Goal: Task Accomplishment & Management: Use online tool/utility

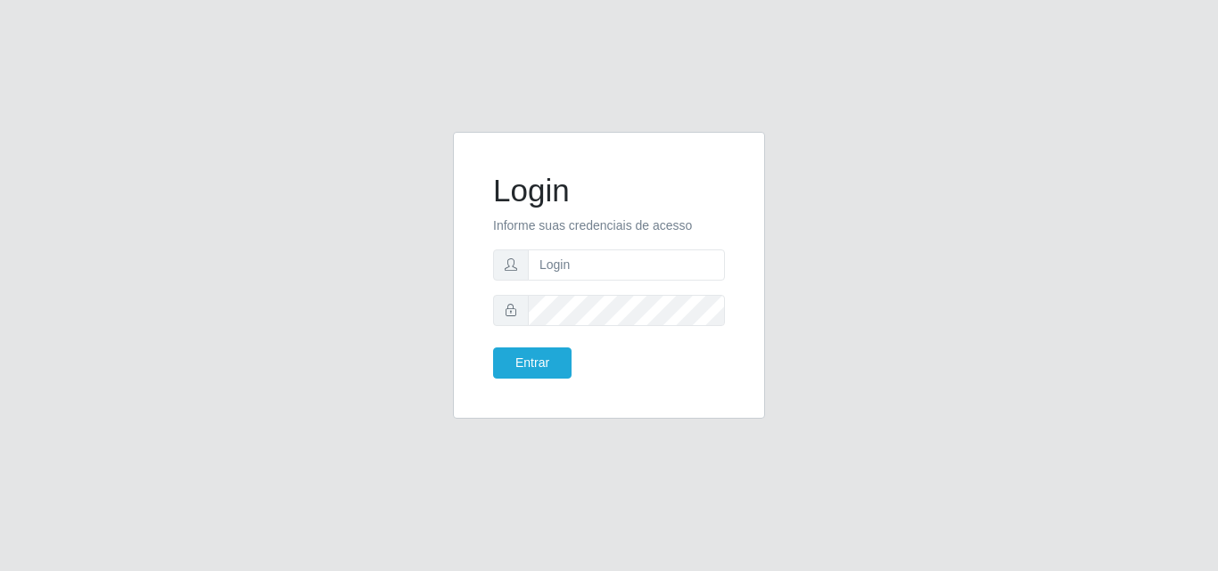
click at [616, 264] on input "text" at bounding box center [626, 265] width 197 height 31
type input "ana@saullus"
click at [493, 348] on button "Entrar" at bounding box center [532, 363] width 78 height 31
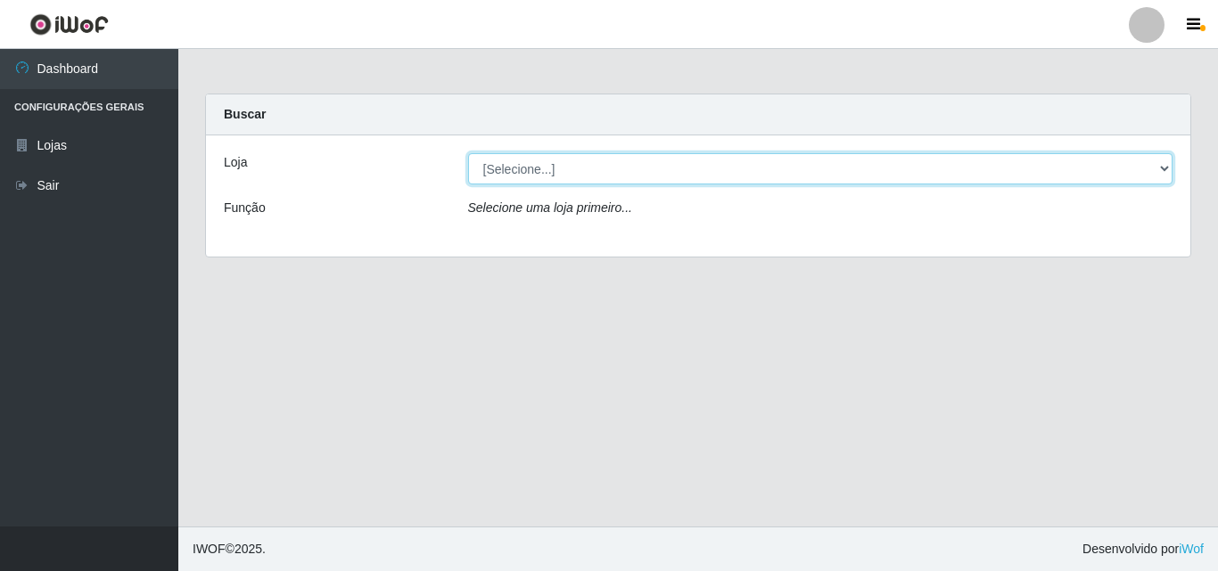
click at [1169, 173] on select "[Selecione...] Saullus Supermercados" at bounding box center [820, 168] width 705 height 31
select select "423"
click at [468, 153] on select "[Selecione...] Saullus Supermercados" at bounding box center [820, 168] width 705 height 31
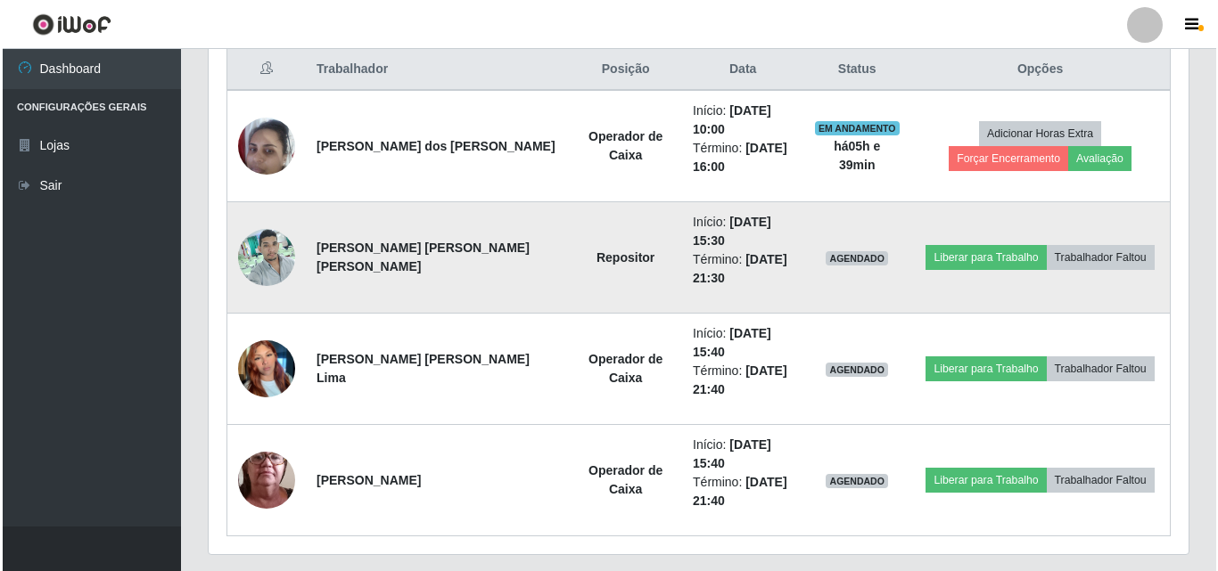
scroll to position [713, 0]
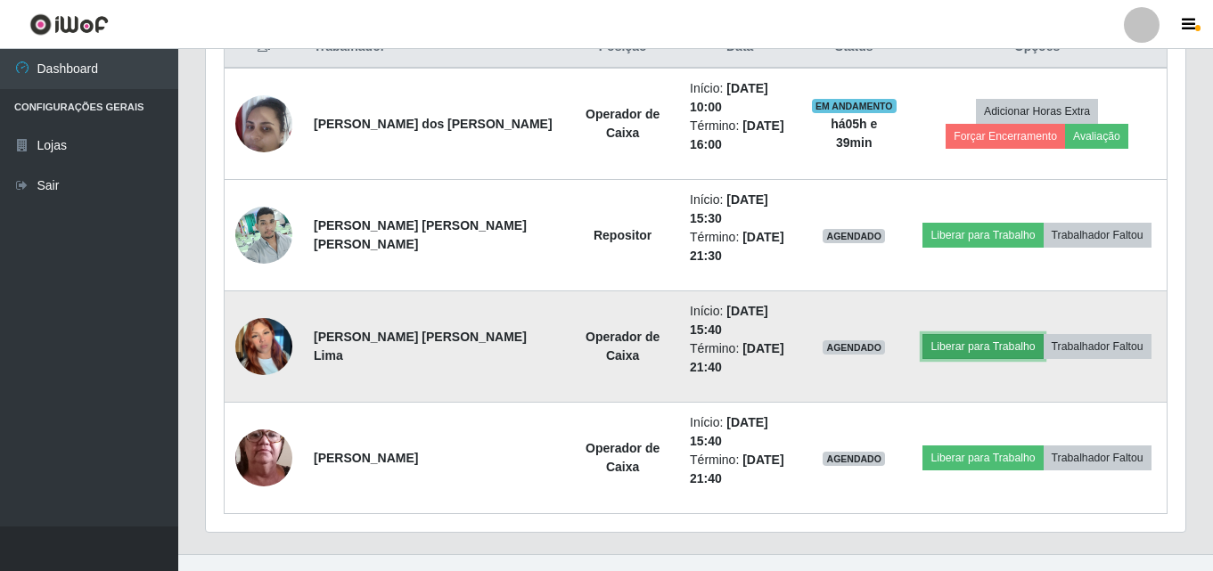
click at [947, 344] on button "Liberar para Trabalho" at bounding box center [983, 346] width 120 height 25
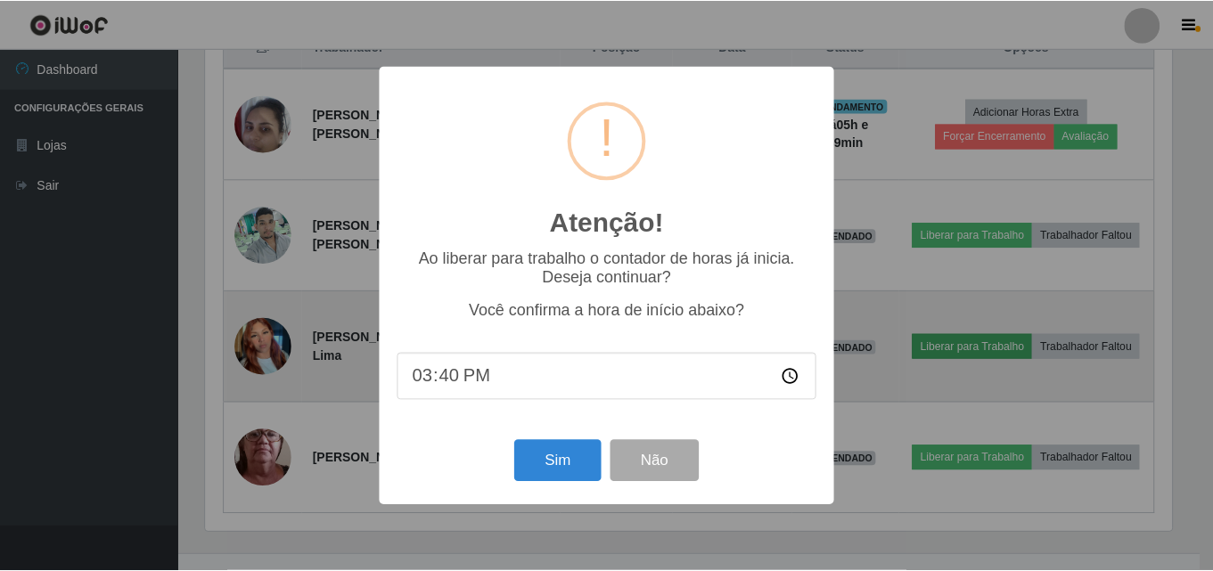
scroll to position [370, 971]
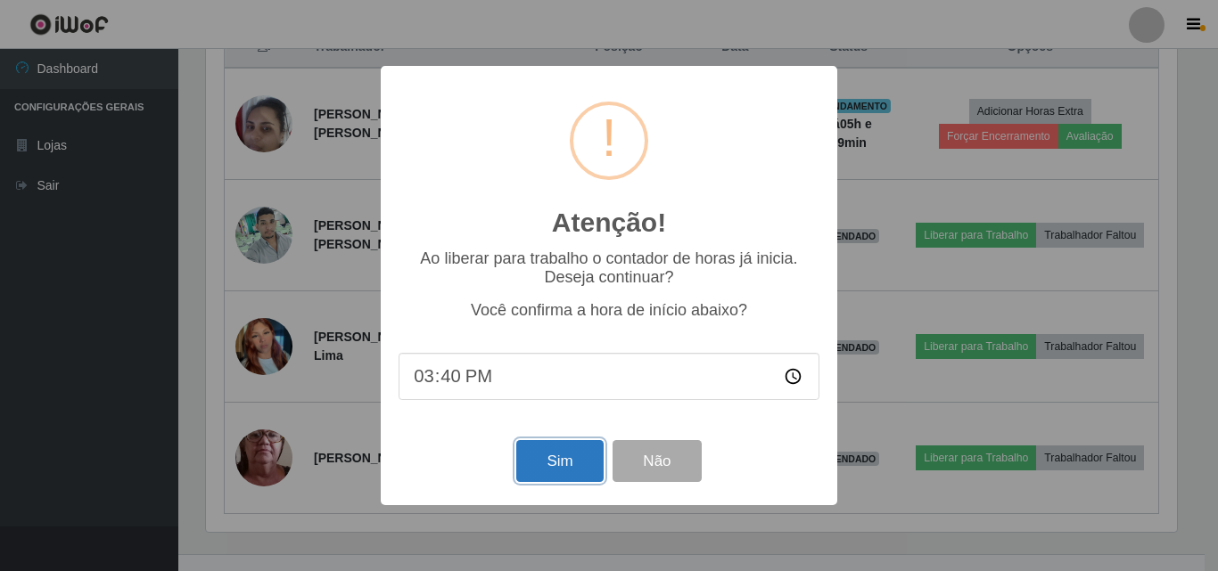
click at [576, 462] on button "Sim" at bounding box center [559, 461] width 86 height 42
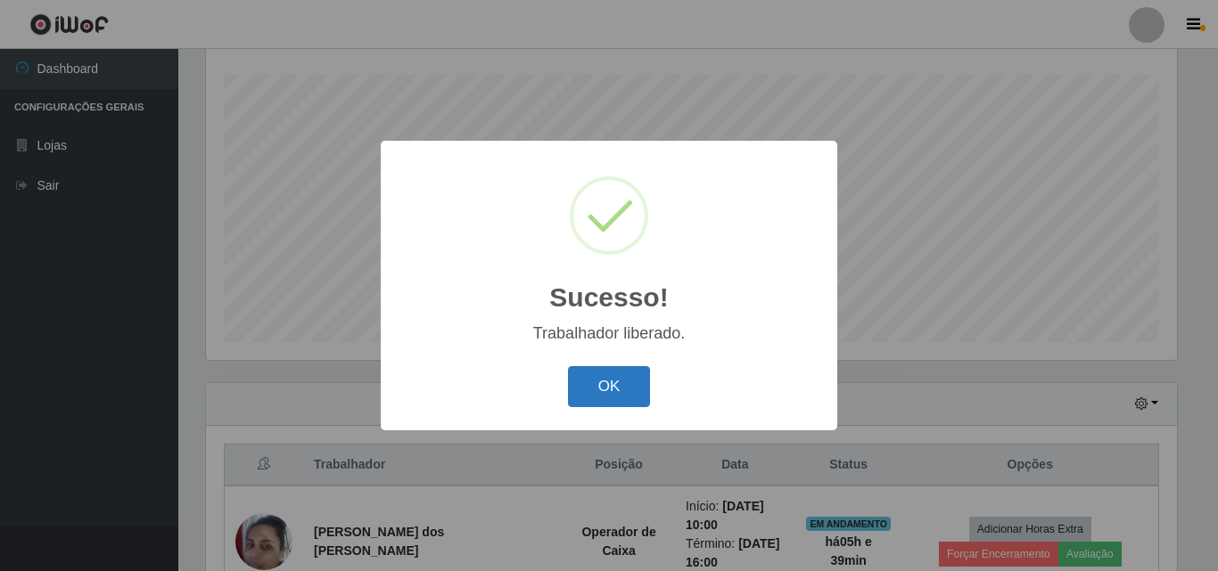
click at [611, 375] on button "OK" at bounding box center [609, 387] width 83 height 42
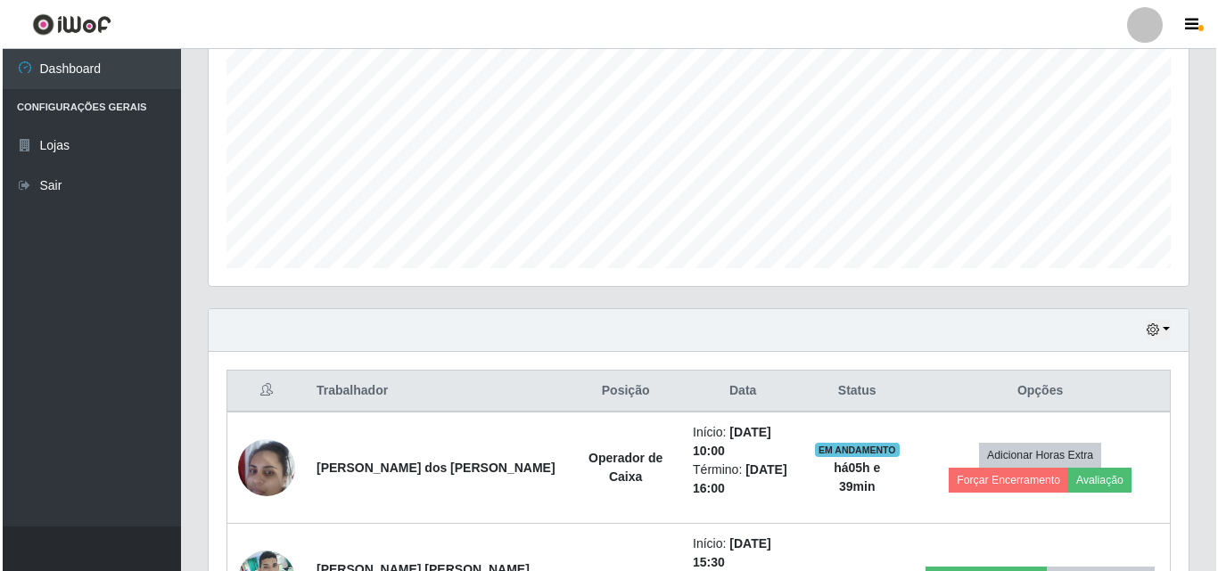
scroll to position [473, 0]
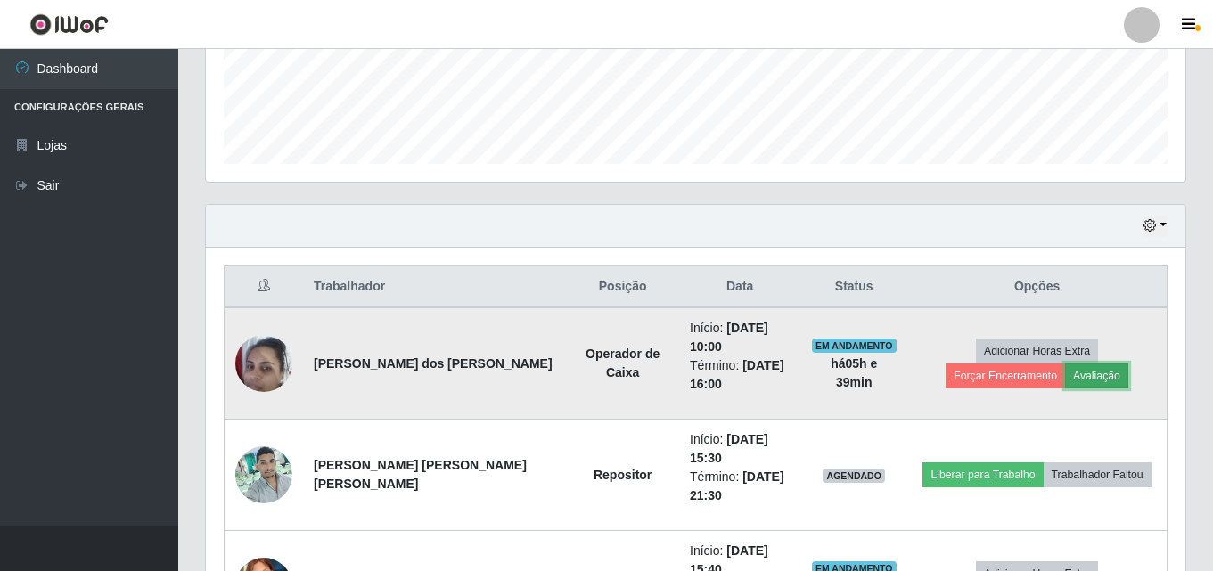
click at [1065, 378] on button "Avaliação" at bounding box center [1096, 376] width 63 height 25
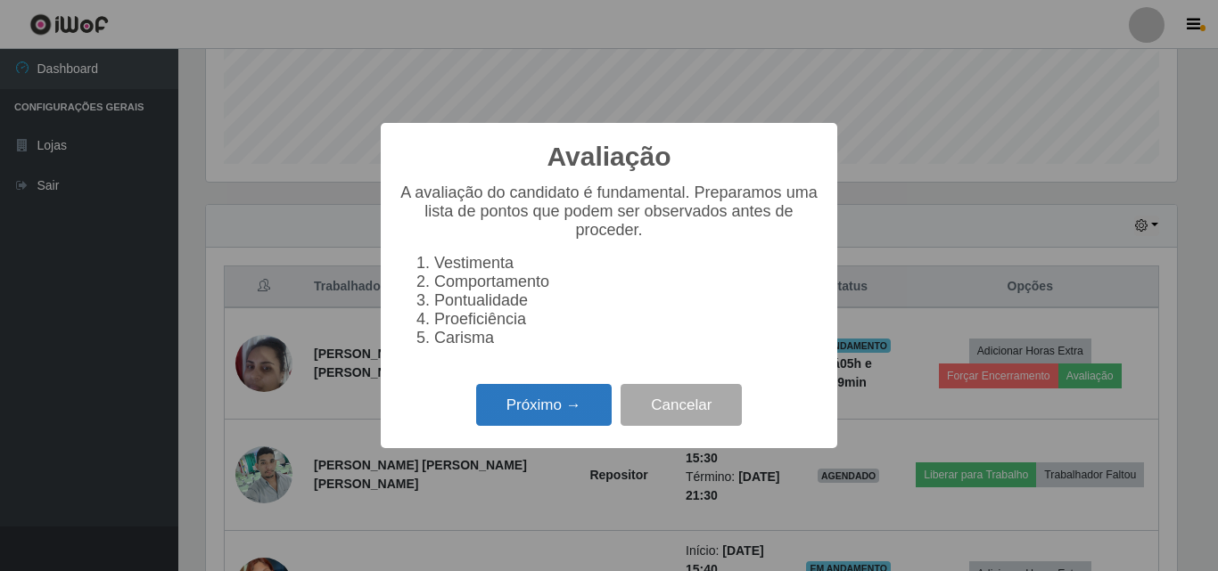
click at [546, 406] on button "Próximo →" at bounding box center [543, 405] width 135 height 42
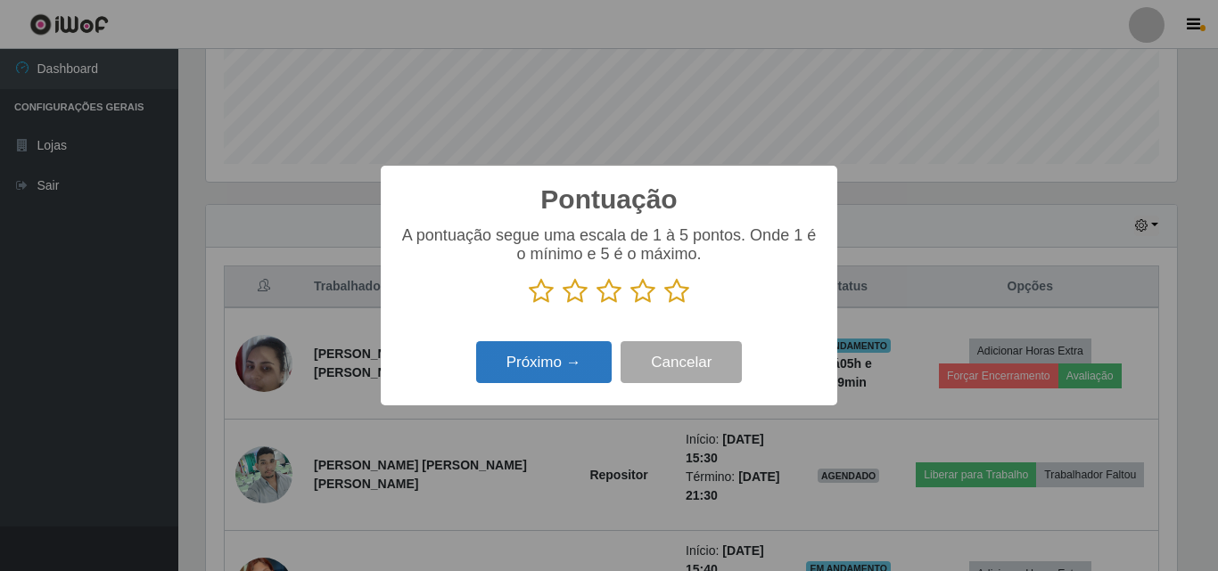
scroll to position [891015, 890415]
click at [675, 293] on icon at bounding box center [676, 291] width 25 height 27
click at [664, 305] on input "radio" at bounding box center [664, 305] width 0 height 0
click at [593, 357] on button "Próximo →" at bounding box center [543, 362] width 135 height 42
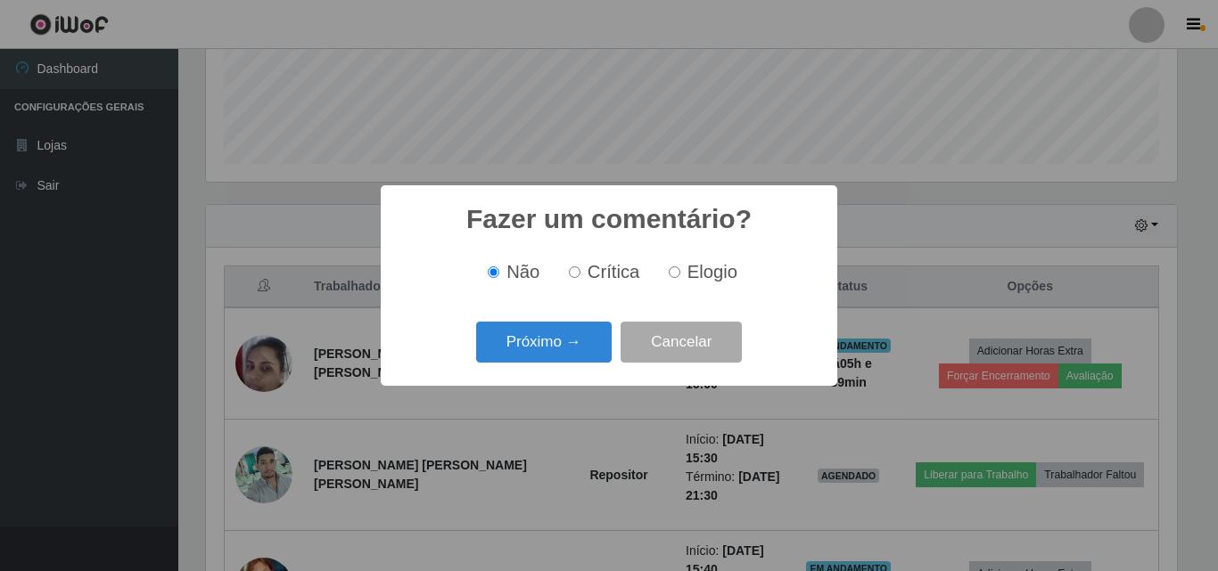
click at [585, 367] on div "Próximo → Cancelar" at bounding box center [608, 341] width 421 height 51
click at [589, 357] on button "Próximo →" at bounding box center [543, 343] width 135 height 42
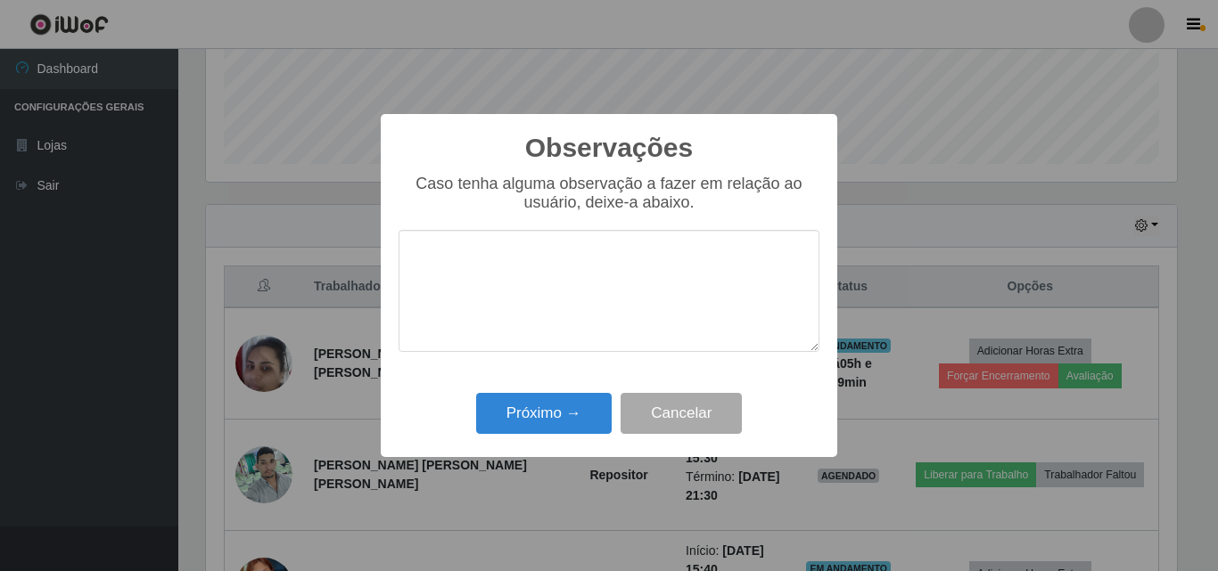
click at [554, 291] on textarea at bounding box center [608, 291] width 421 height 122
type textarea "excelente profissional"
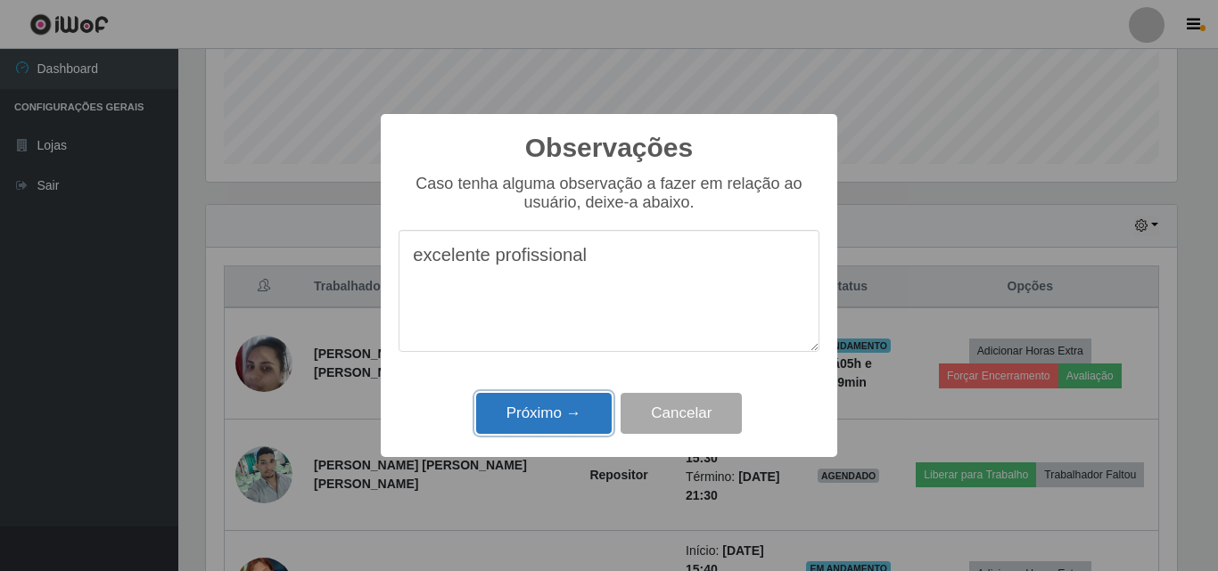
click at [565, 413] on button "Próximo →" at bounding box center [543, 414] width 135 height 42
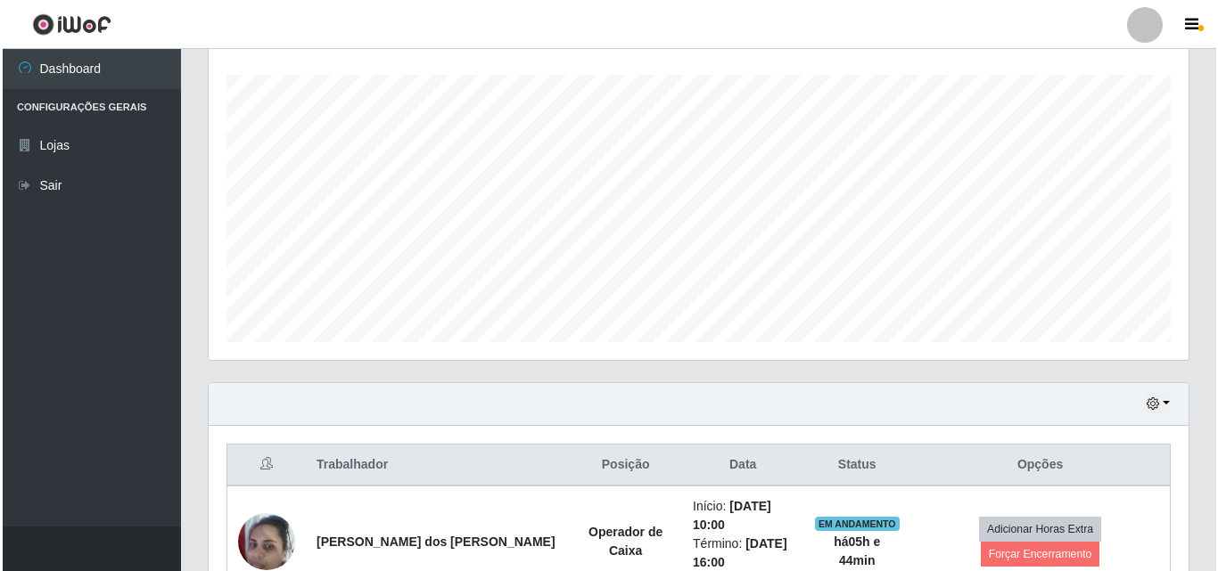
scroll to position [652, 0]
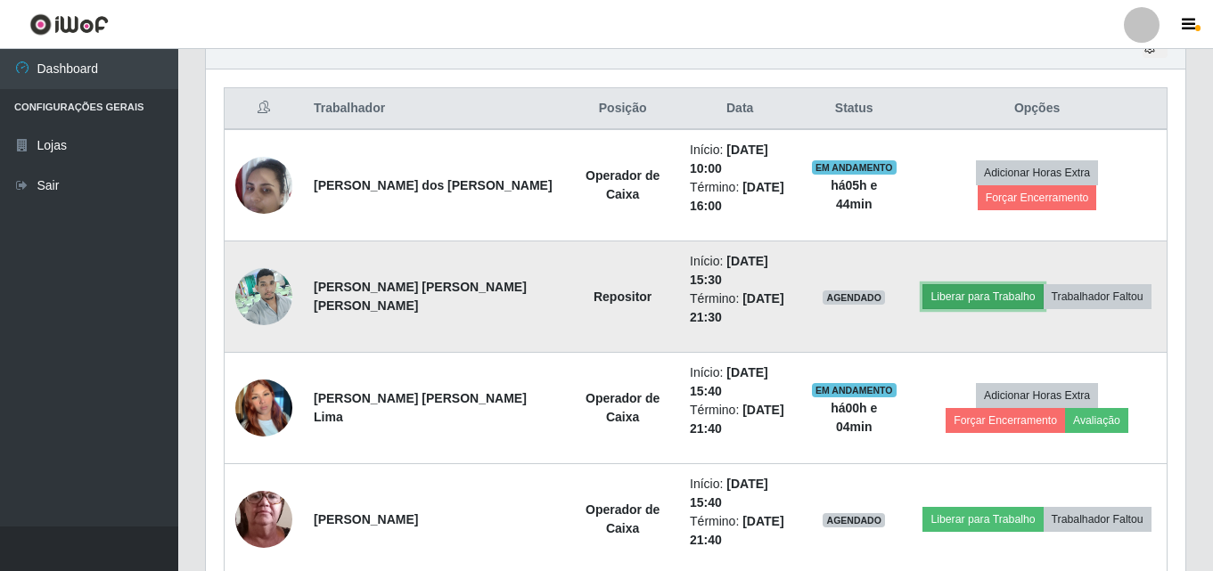
click at [970, 302] on button "Liberar para Trabalho" at bounding box center [983, 296] width 120 height 25
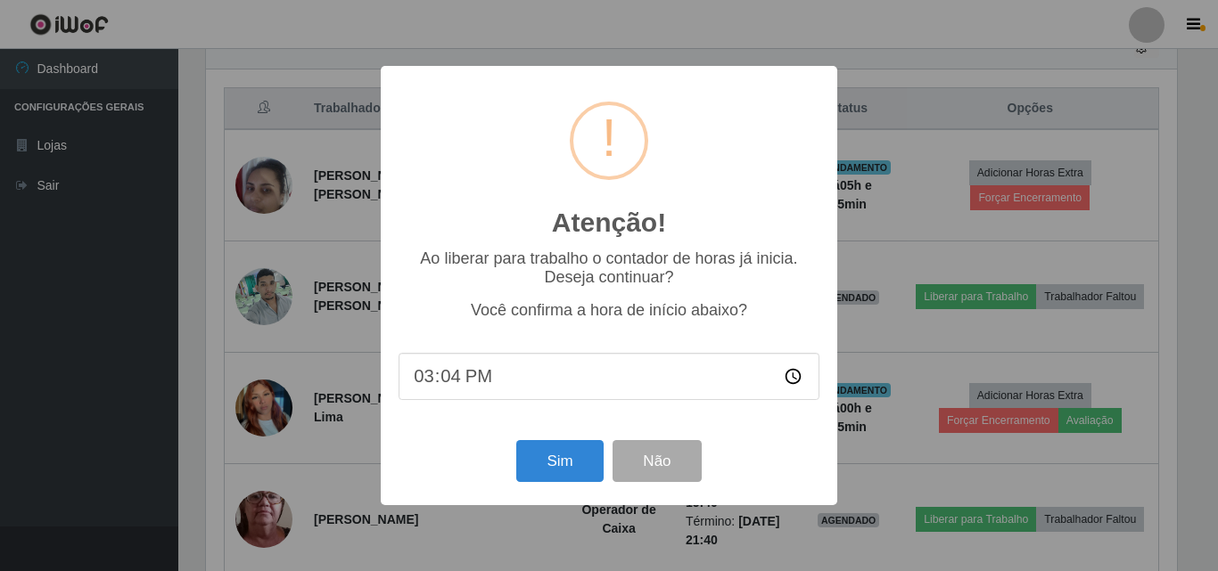
type input "15:45"
click at [584, 466] on button "Sim" at bounding box center [559, 461] width 86 height 42
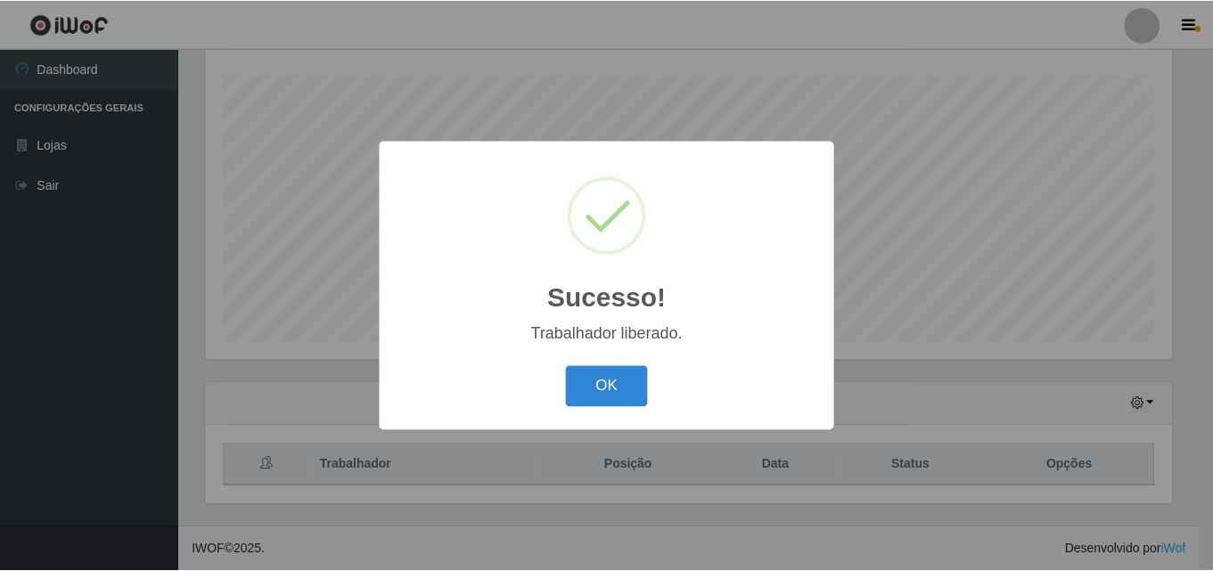
scroll to position [370, 971]
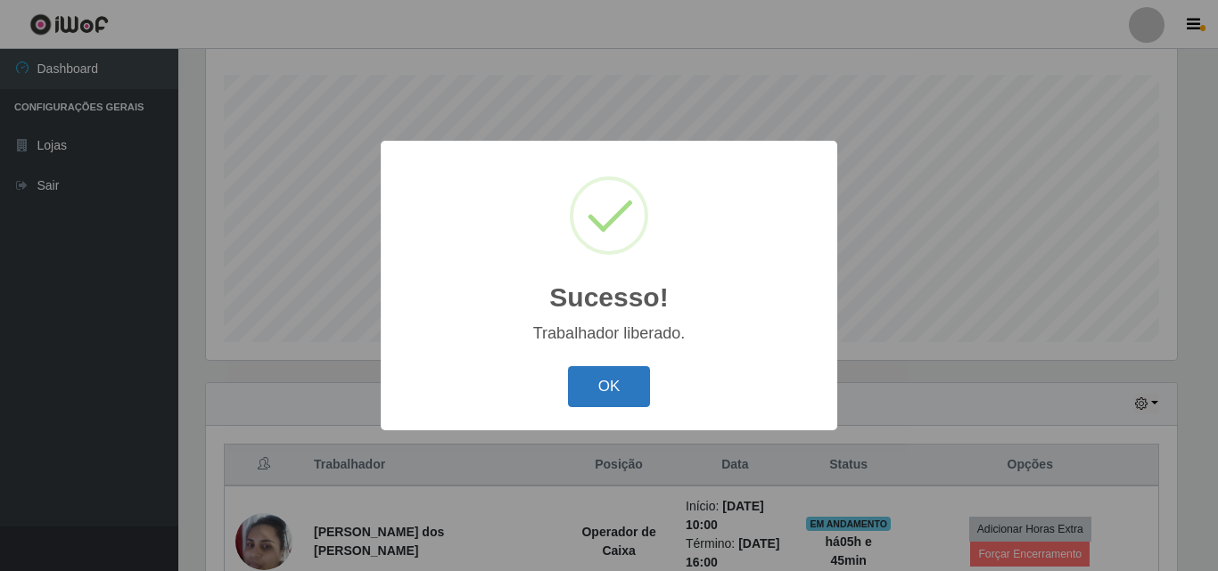
click at [630, 371] on button "OK" at bounding box center [609, 387] width 83 height 42
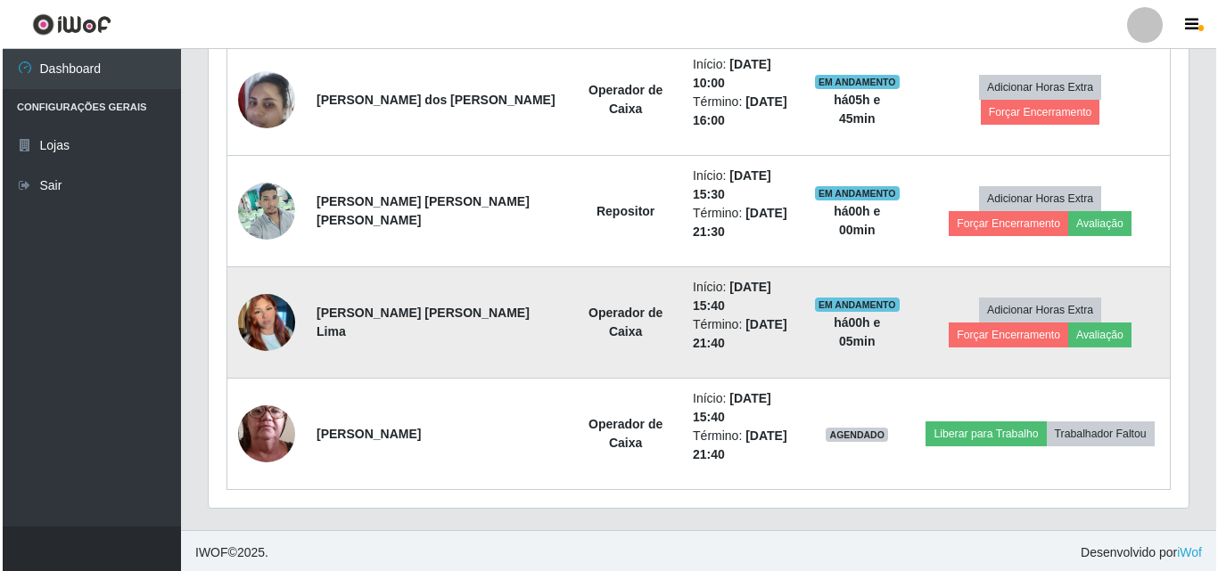
scroll to position [741, 0]
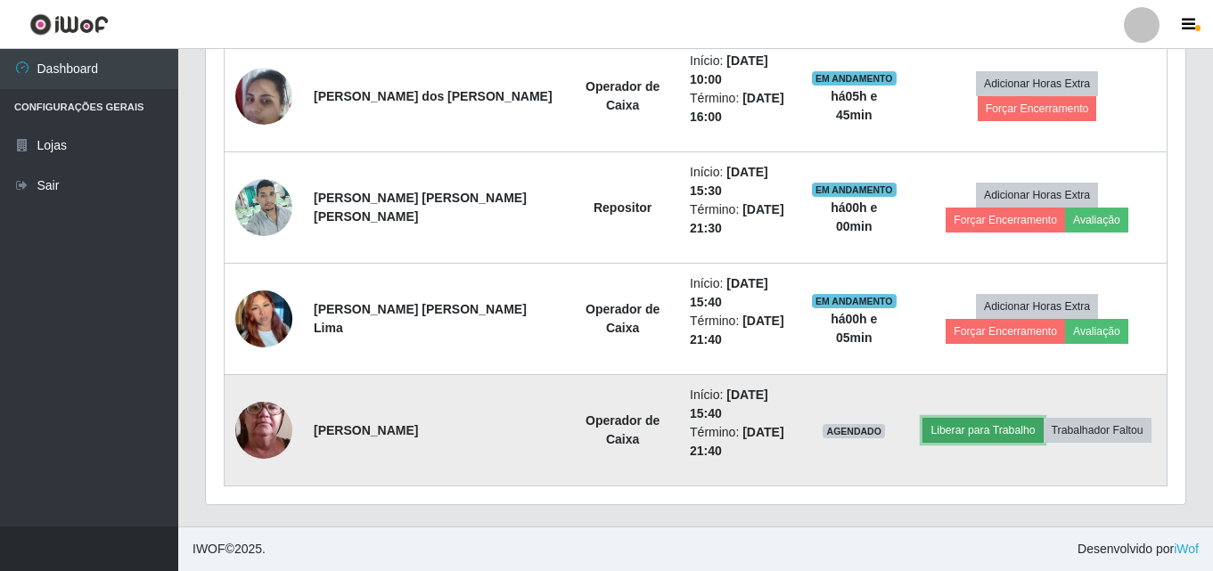
click at [960, 432] on button "Liberar para Trabalho" at bounding box center [983, 430] width 120 height 25
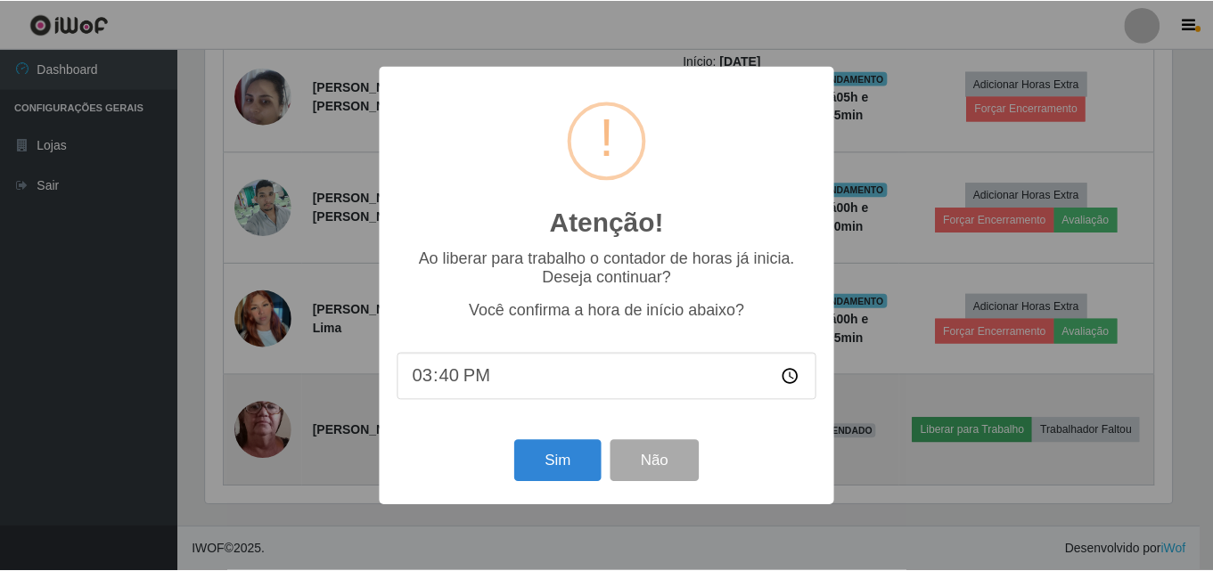
scroll to position [370, 971]
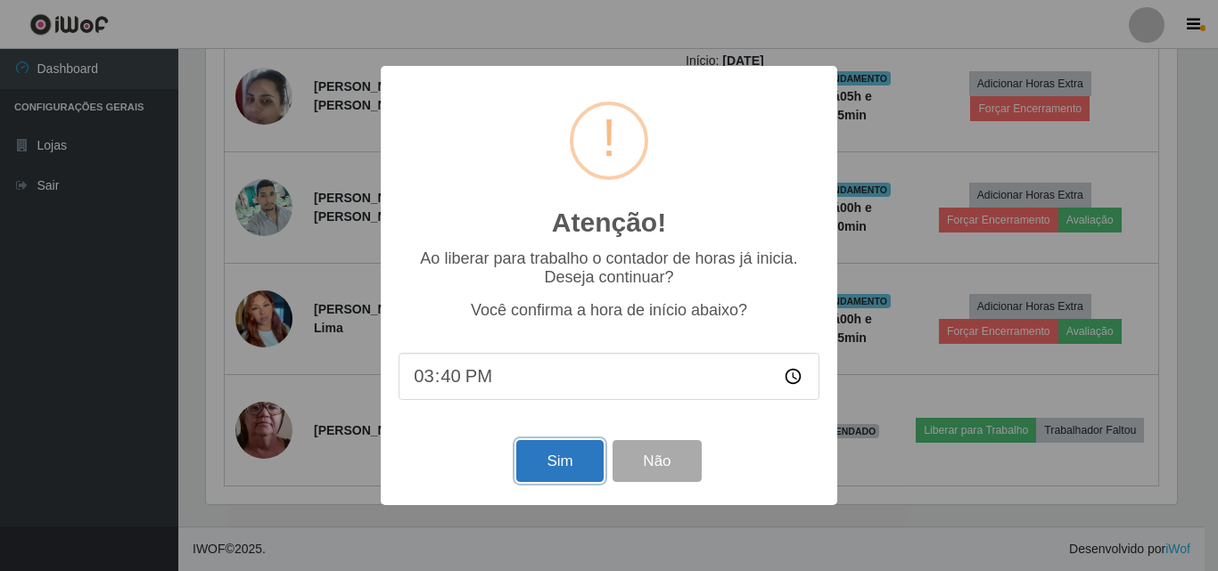
click at [559, 462] on button "Sim" at bounding box center [559, 461] width 86 height 42
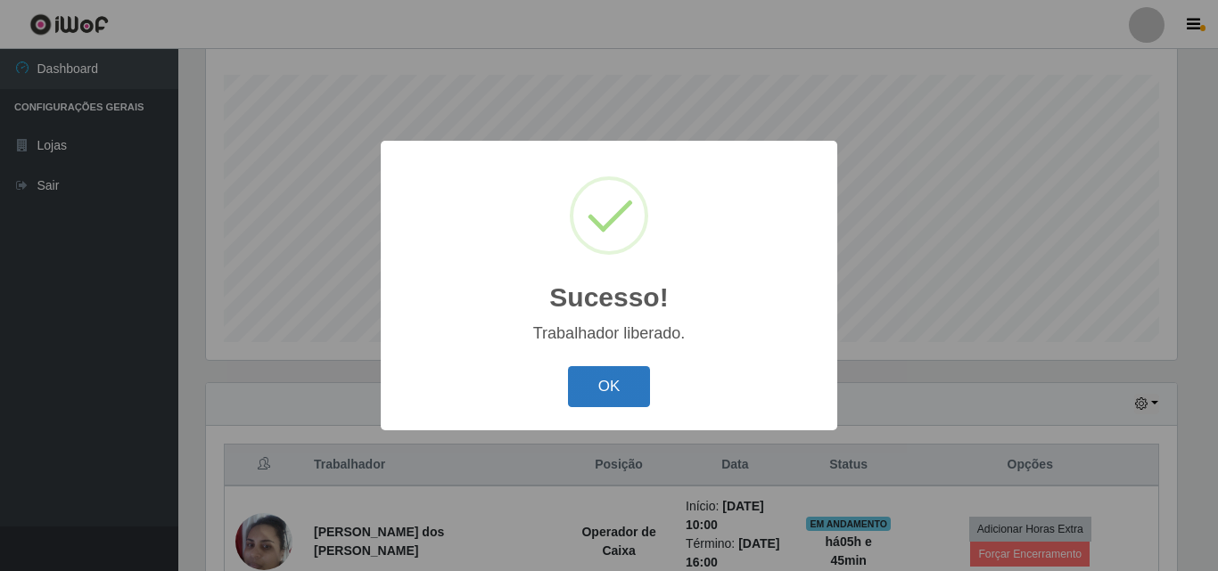
click at [618, 387] on button "OK" at bounding box center [609, 387] width 83 height 42
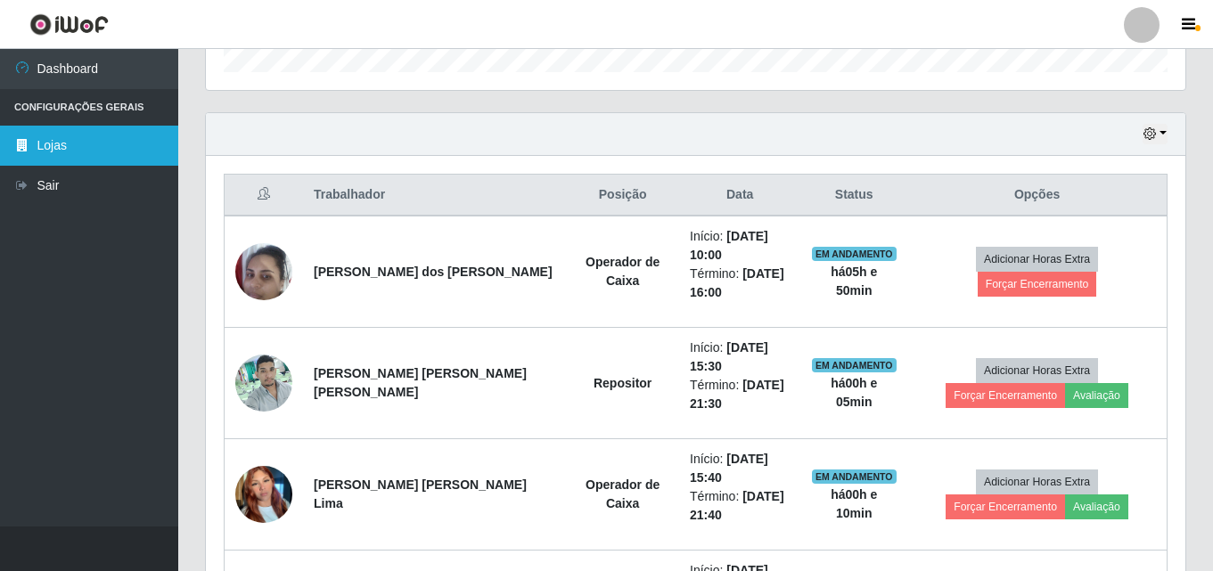
scroll to position [562, 0]
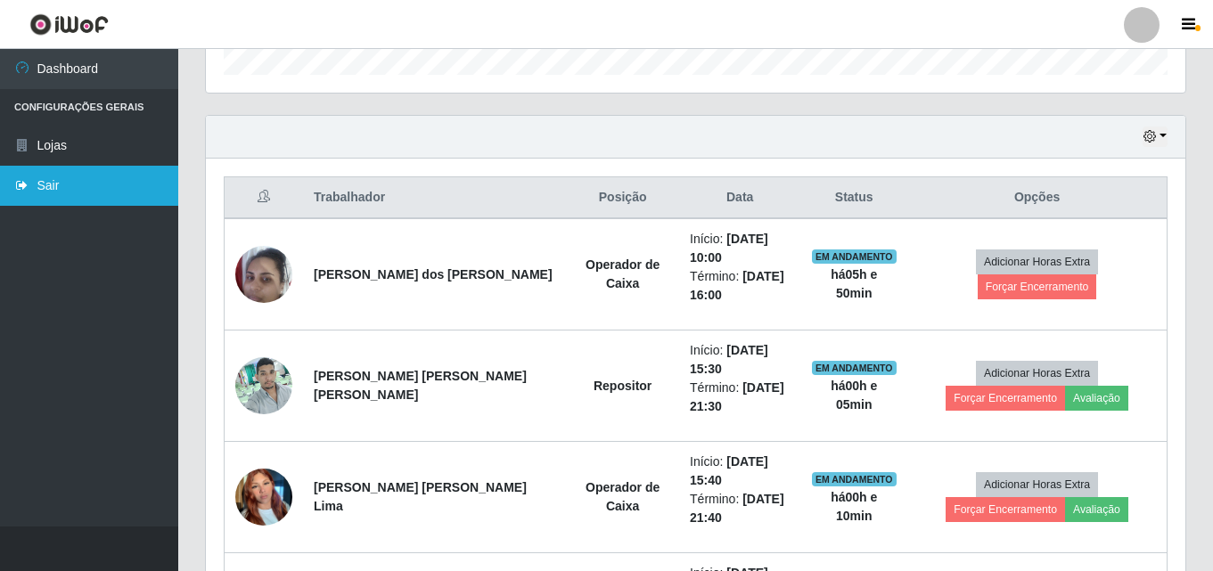
click at [89, 177] on link "Sair" at bounding box center [89, 186] width 178 height 40
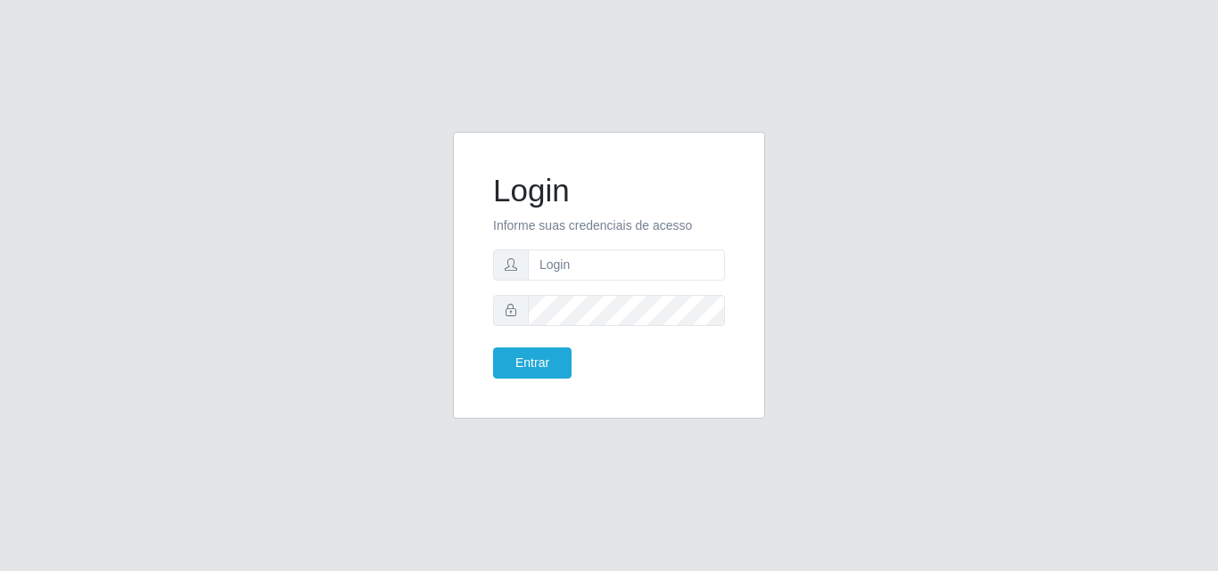
drag, startPoint x: 382, startPoint y: 578, endPoint x: 414, endPoint y: 593, distance: 35.5
click at [414, 570] on html "Login Informe suas credenciais de acesso Entrar" at bounding box center [609, 285] width 1218 height 571
click at [552, 260] on input "text" at bounding box center [626, 265] width 197 height 31
type input "ana@saullus"
click at [552, 361] on button "Entrar" at bounding box center [532, 363] width 78 height 31
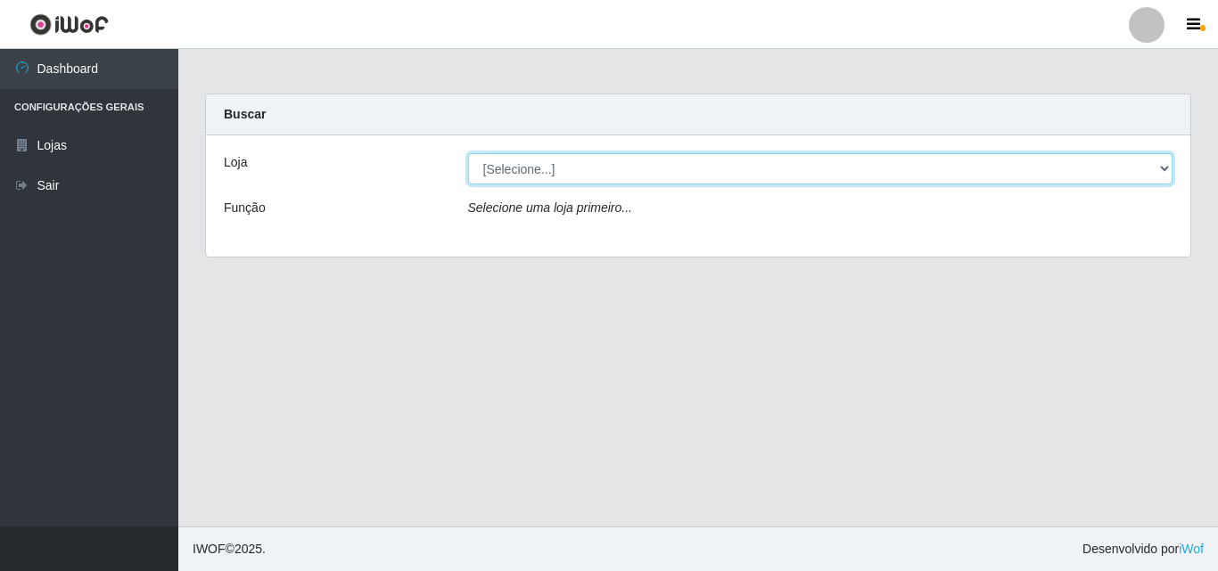
click at [1162, 172] on select "[Selecione...] Saullus Supermercados" at bounding box center [820, 168] width 705 height 31
select select "423"
click at [468, 153] on select "[Selecione...] Saullus Supermercados" at bounding box center [820, 168] width 705 height 31
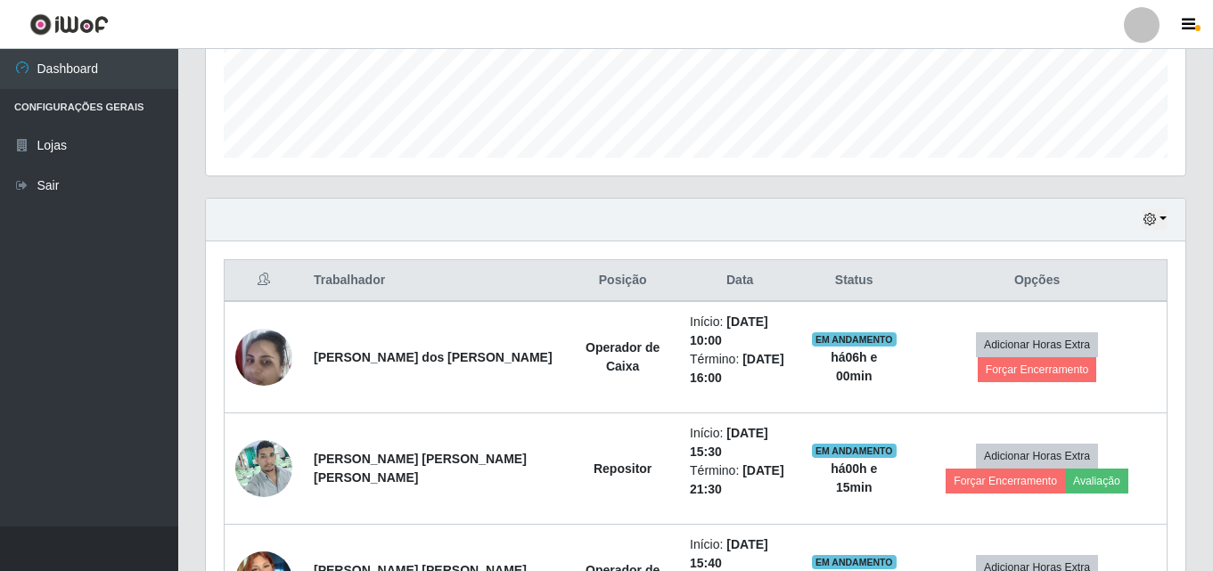
scroll to position [535, 0]
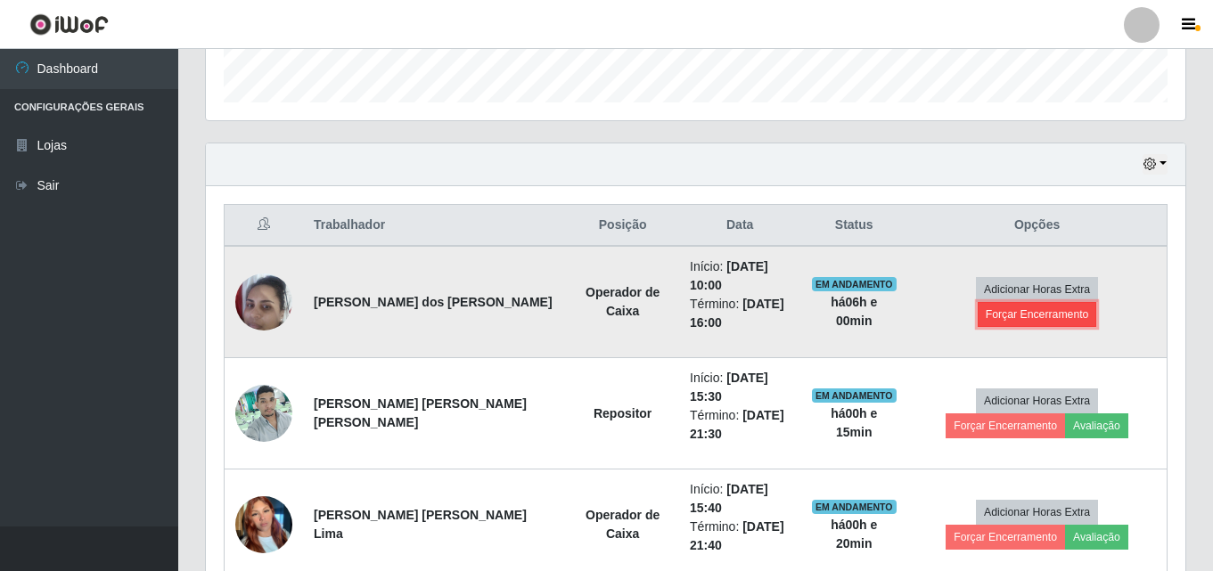
click at [1084, 309] on button "Forçar Encerramento" at bounding box center [1037, 314] width 119 height 25
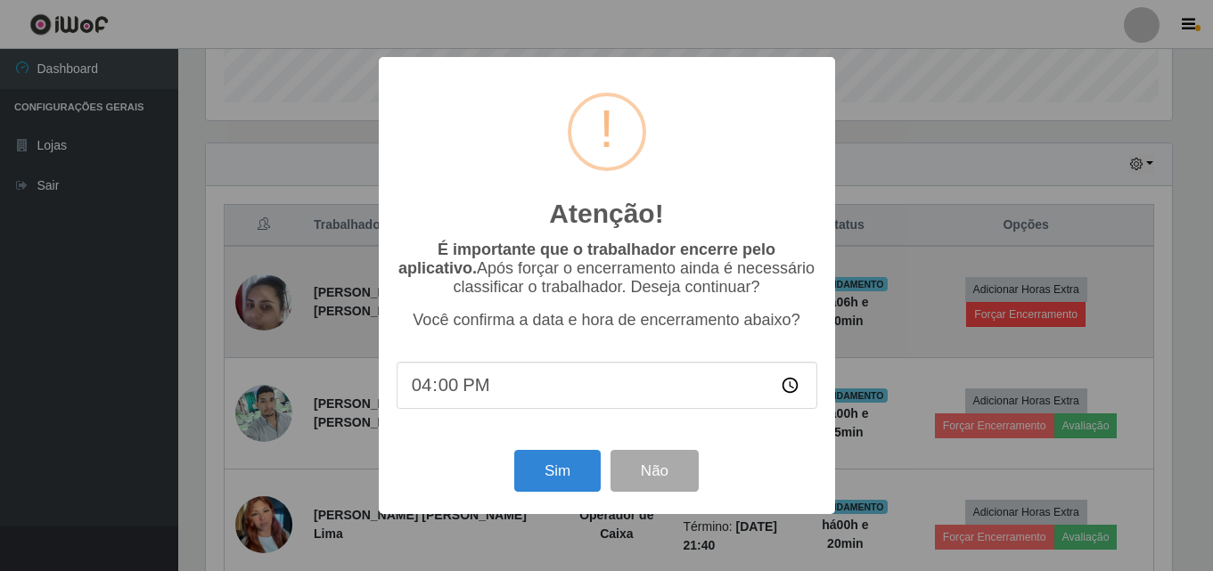
scroll to position [370, 971]
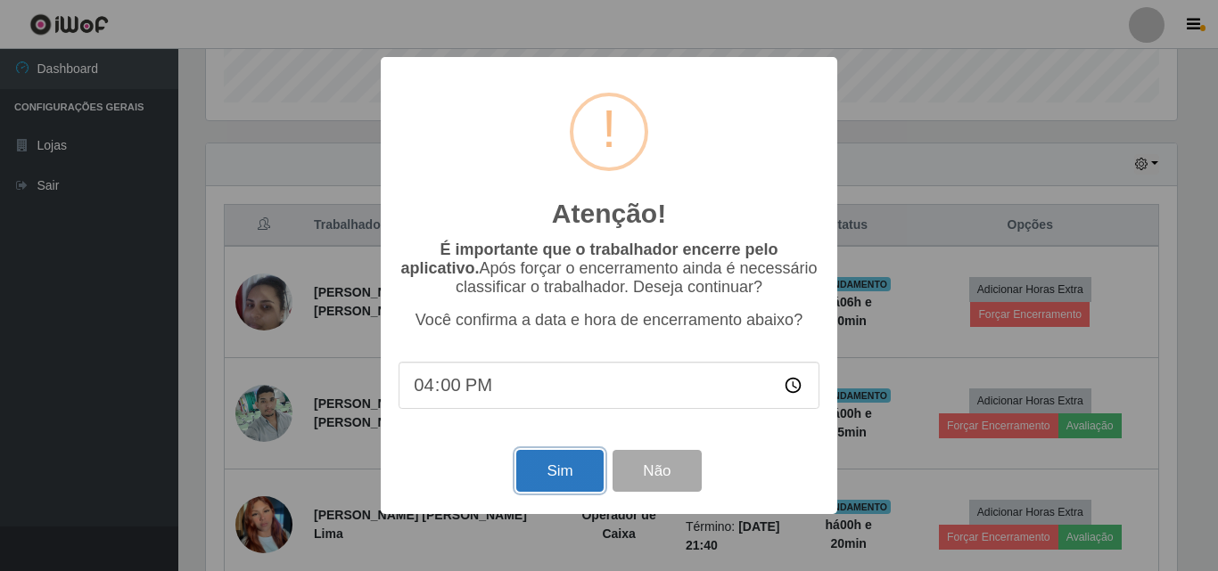
click at [567, 463] on button "Sim" at bounding box center [559, 471] width 86 height 42
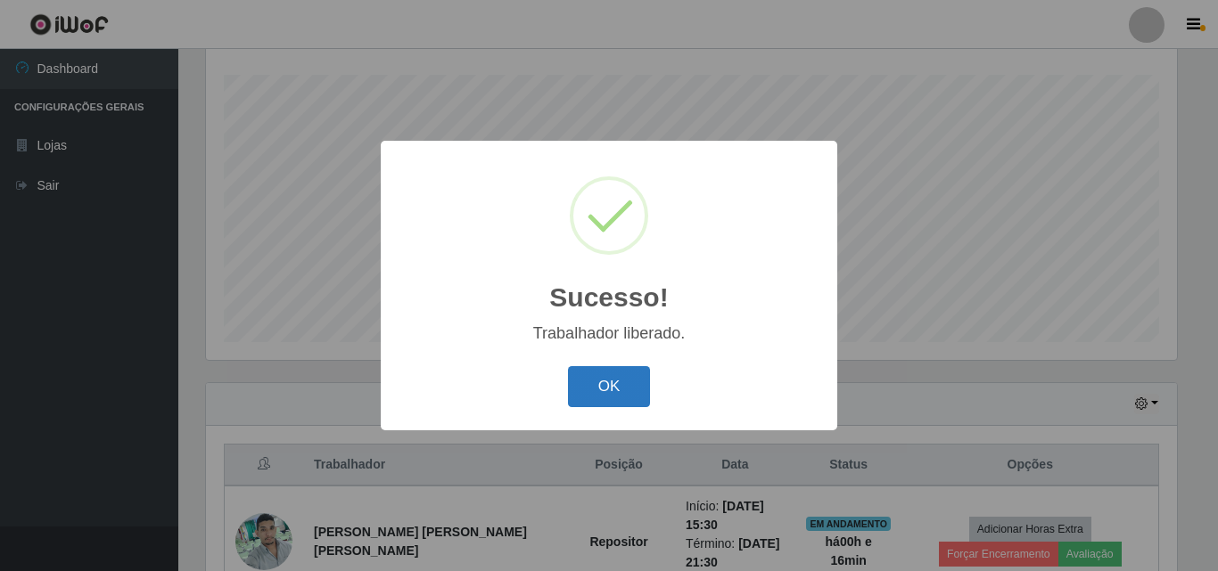
click at [642, 379] on button "OK" at bounding box center [609, 387] width 83 height 42
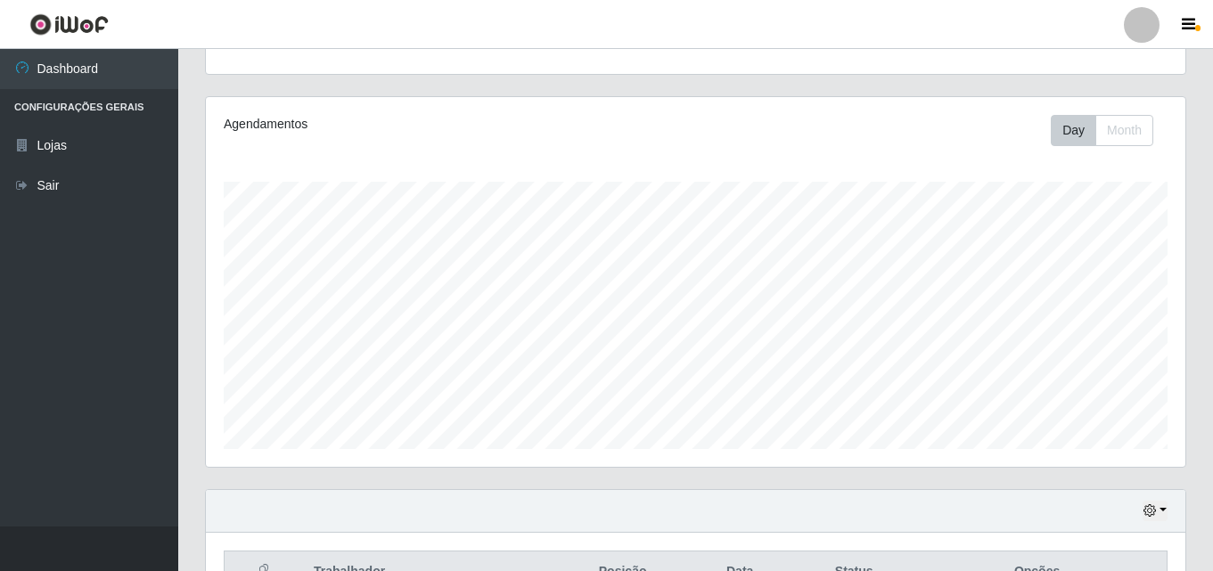
scroll to position [184, 0]
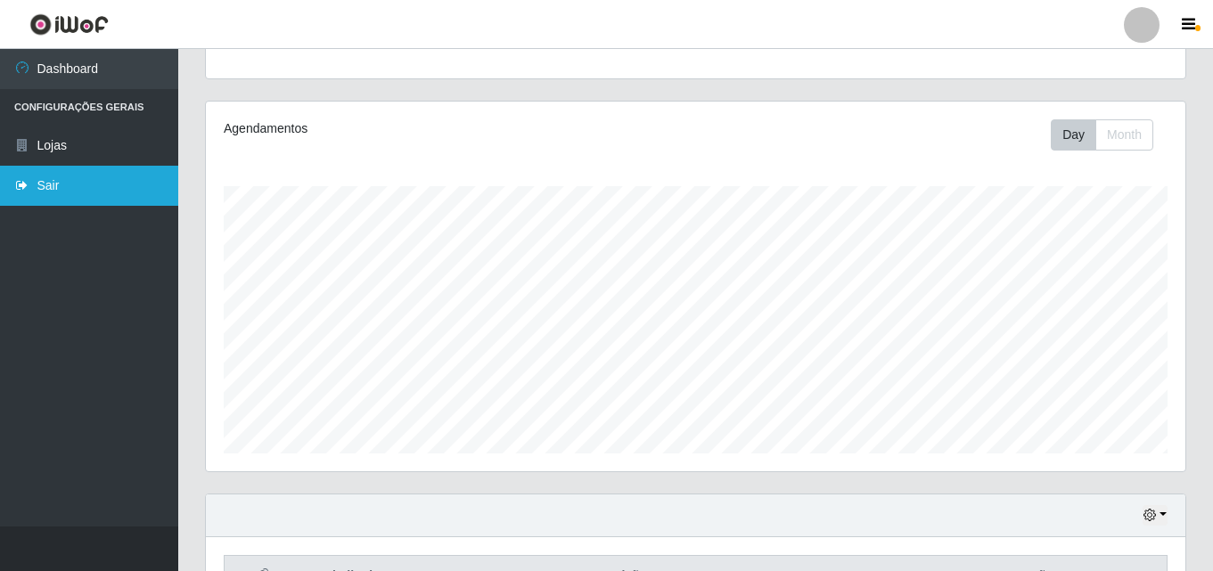
click at [31, 175] on link "Sair" at bounding box center [89, 186] width 178 height 40
